Goal: Task Accomplishment & Management: Manage account settings

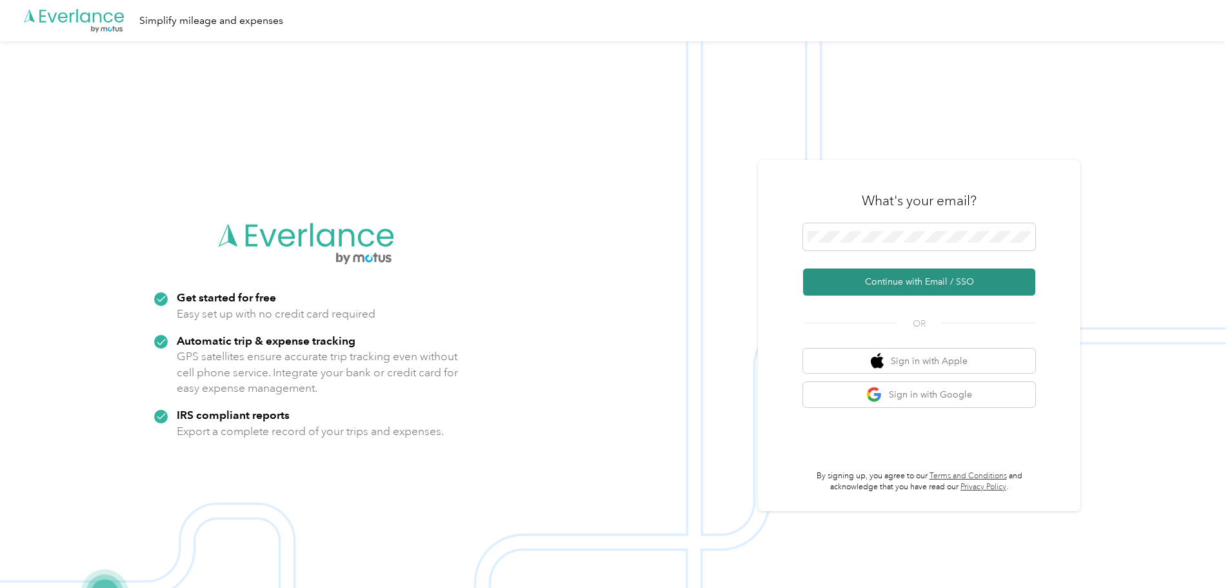
click at [964, 278] on button "Continue with Email / SSO" at bounding box center [919, 281] width 232 height 27
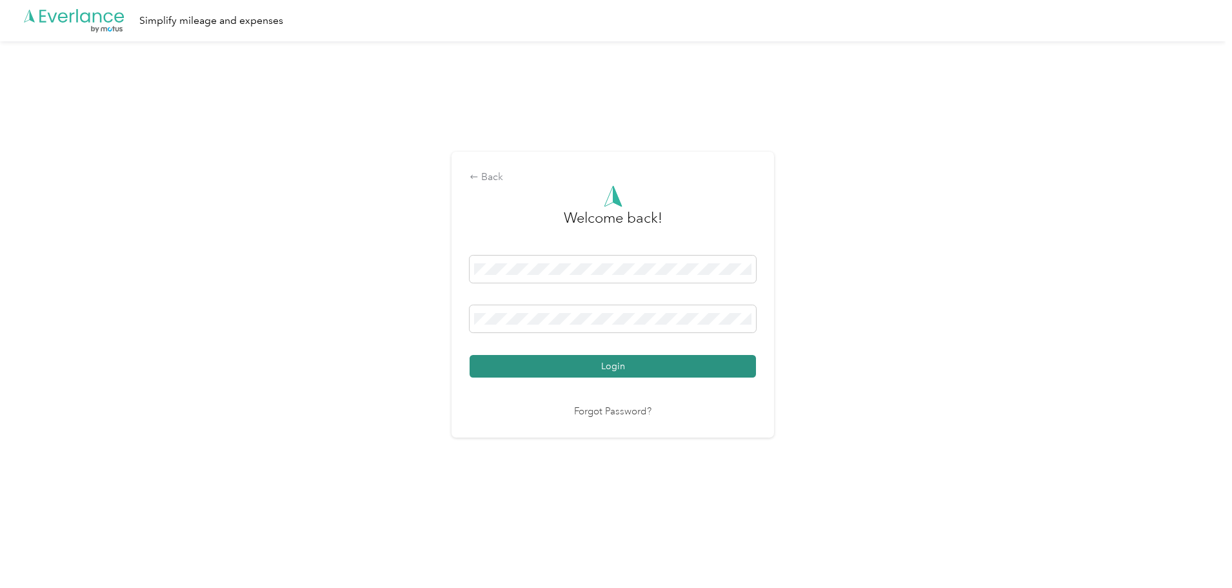
click at [617, 364] on button "Login" at bounding box center [613, 366] width 286 height 23
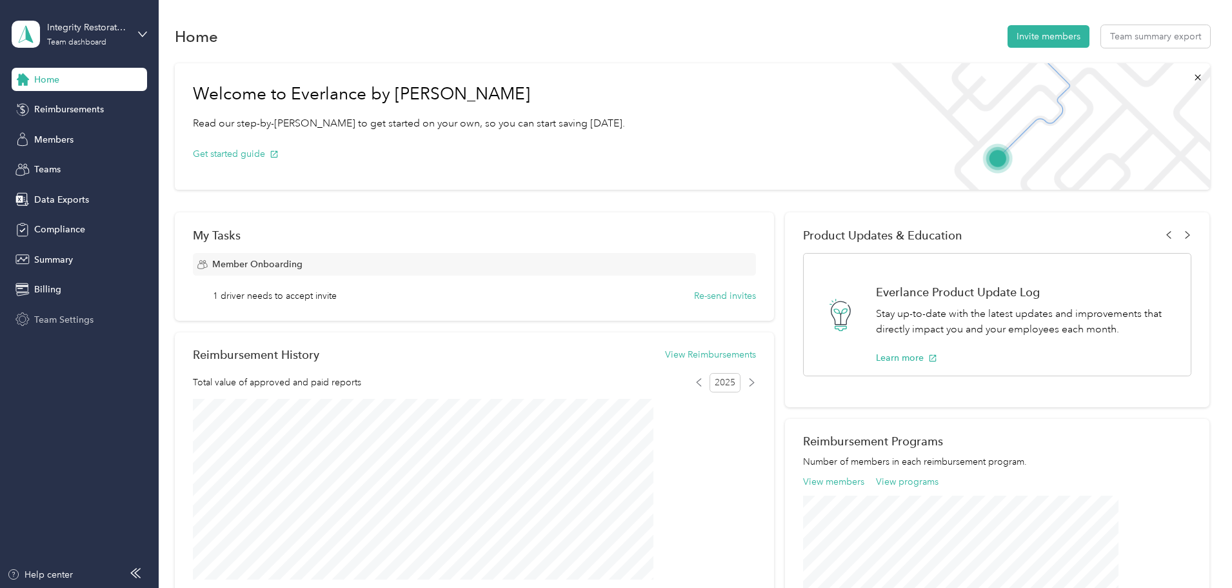
click at [94, 315] on div "Team Settings" at bounding box center [79, 319] width 135 height 23
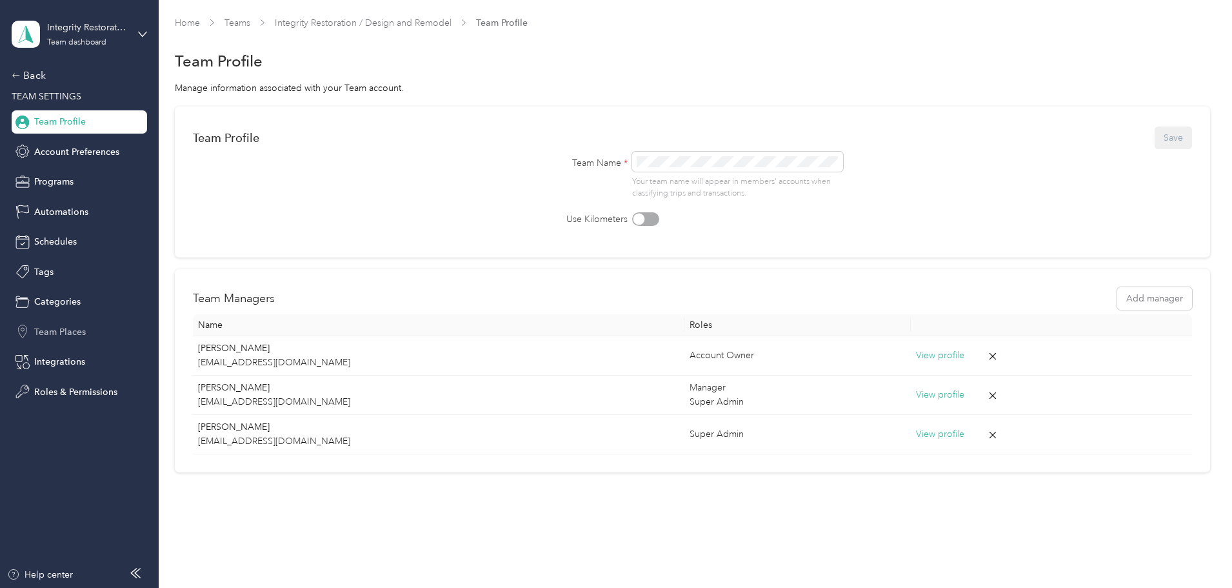
click at [72, 327] on span "Team Places" at bounding box center [60, 332] width 52 height 14
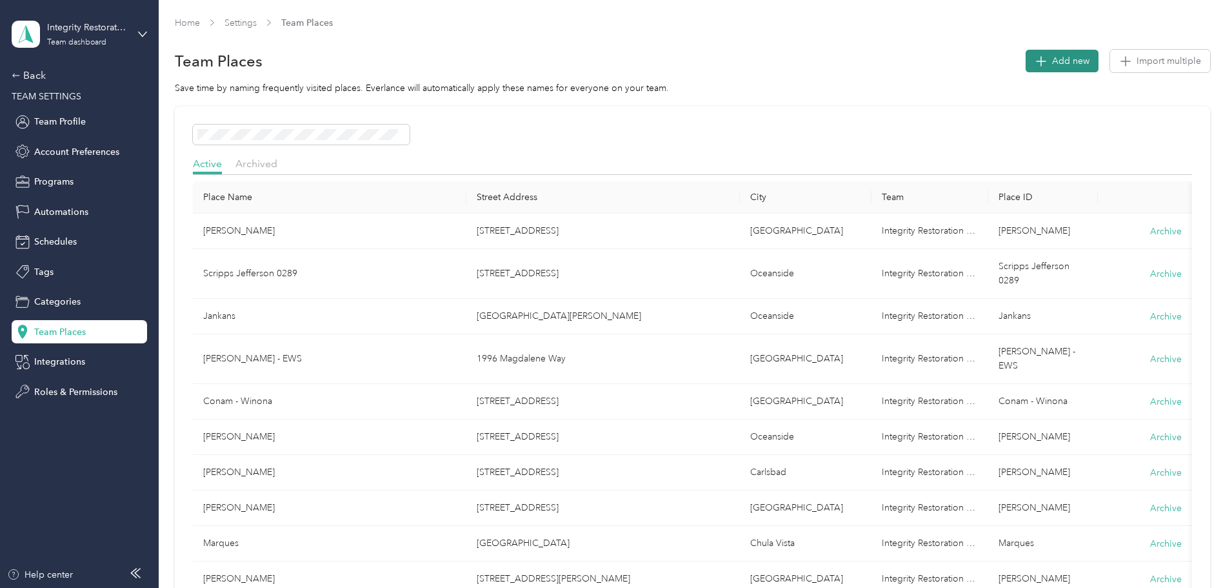
click at [1052, 61] on span "Add new" at bounding box center [1070, 61] width 37 height 14
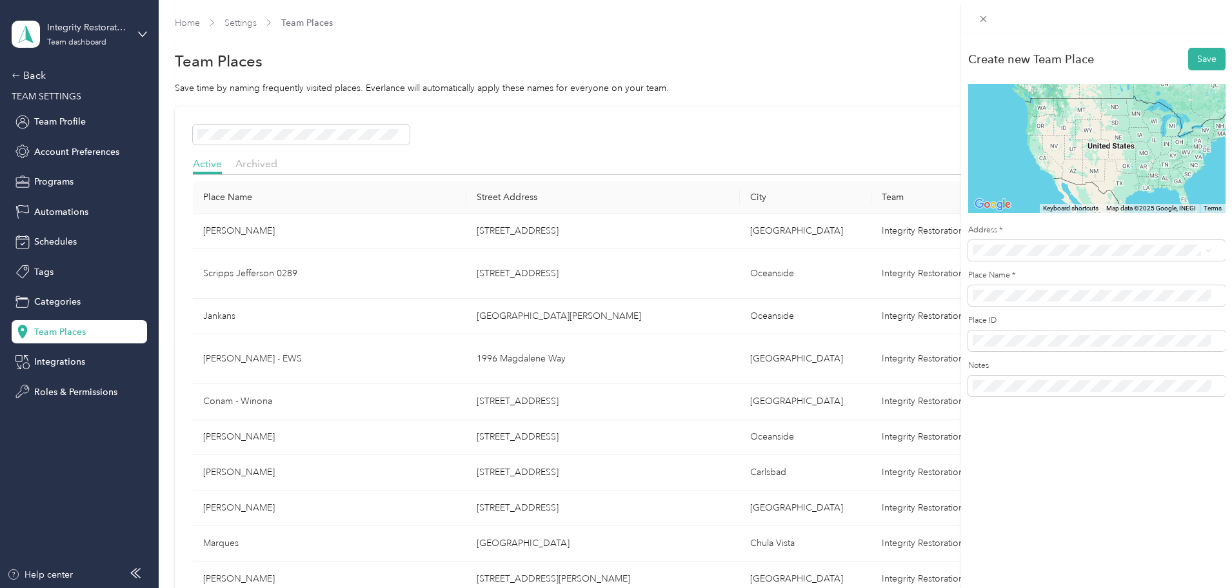
click at [1075, 295] on span "[STREET_ADDRESS][US_STATE]" at bounding box center [1061, 293] width 129 height 12
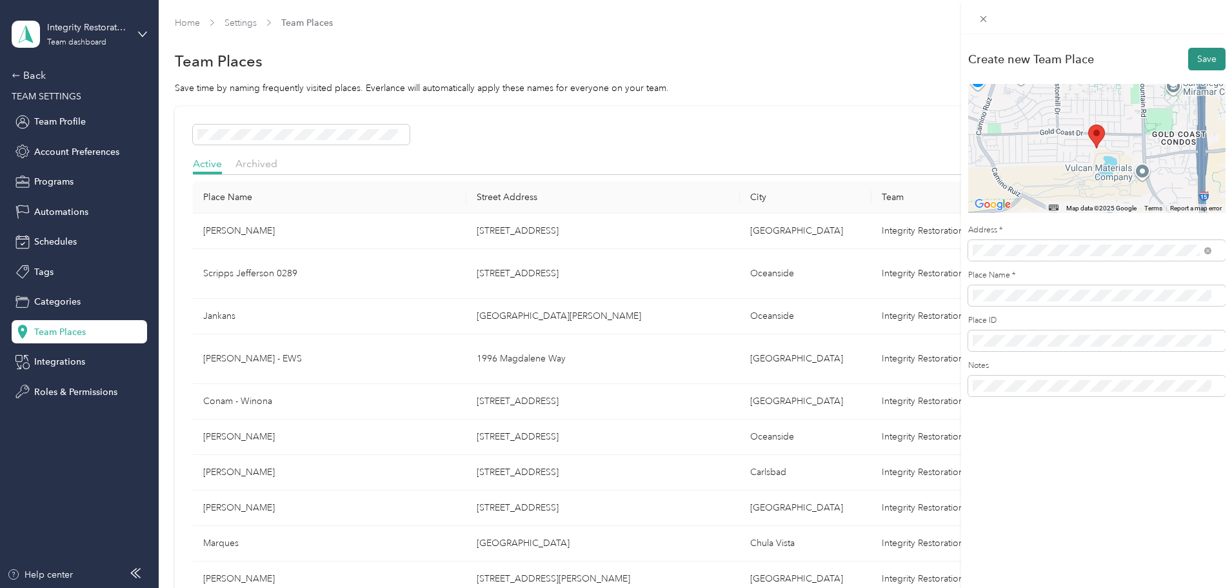
click at [1195, 57] on button "Save" at bounding box center [1206, 59] width 37 height 23
